Goal: Information Seeking & Learning: Learn about a topic

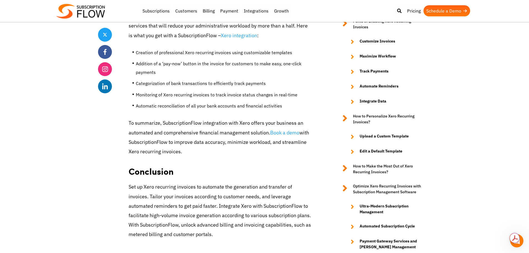
scroll to position [2410, 0]
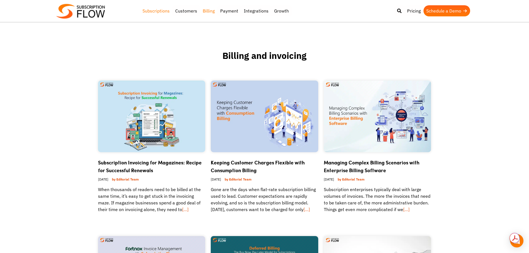
click at [152, 10] on link "Subscriptions" at bounding box center [156, 10] width 33 height 11
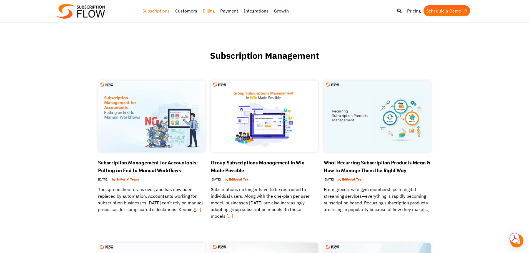
click at [206, 11] on link "Billing" at bounding box center [208, 10] width 17 height 11
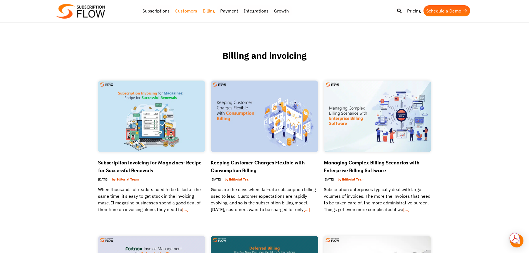
click at [186, 12] on link "Customers" at bounding box center [185, 10] width 27 height 11
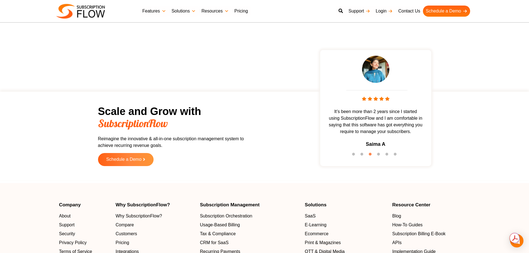
scroll to position [1721, 0]
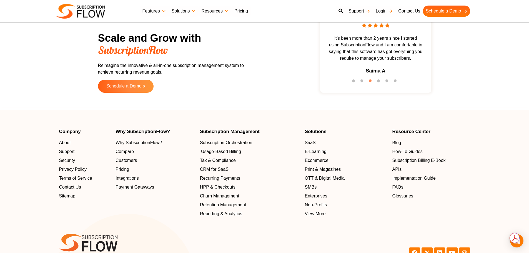
click at [233, 152] on span "Usage-Based Billing" at bounding box center [221, 151] width 40 height 7
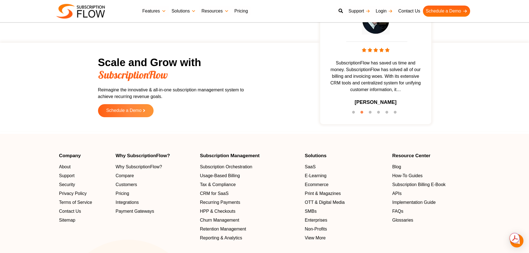
scroll to position [1138, 0]
